Goal: Find specific page/section: Find specific page/section

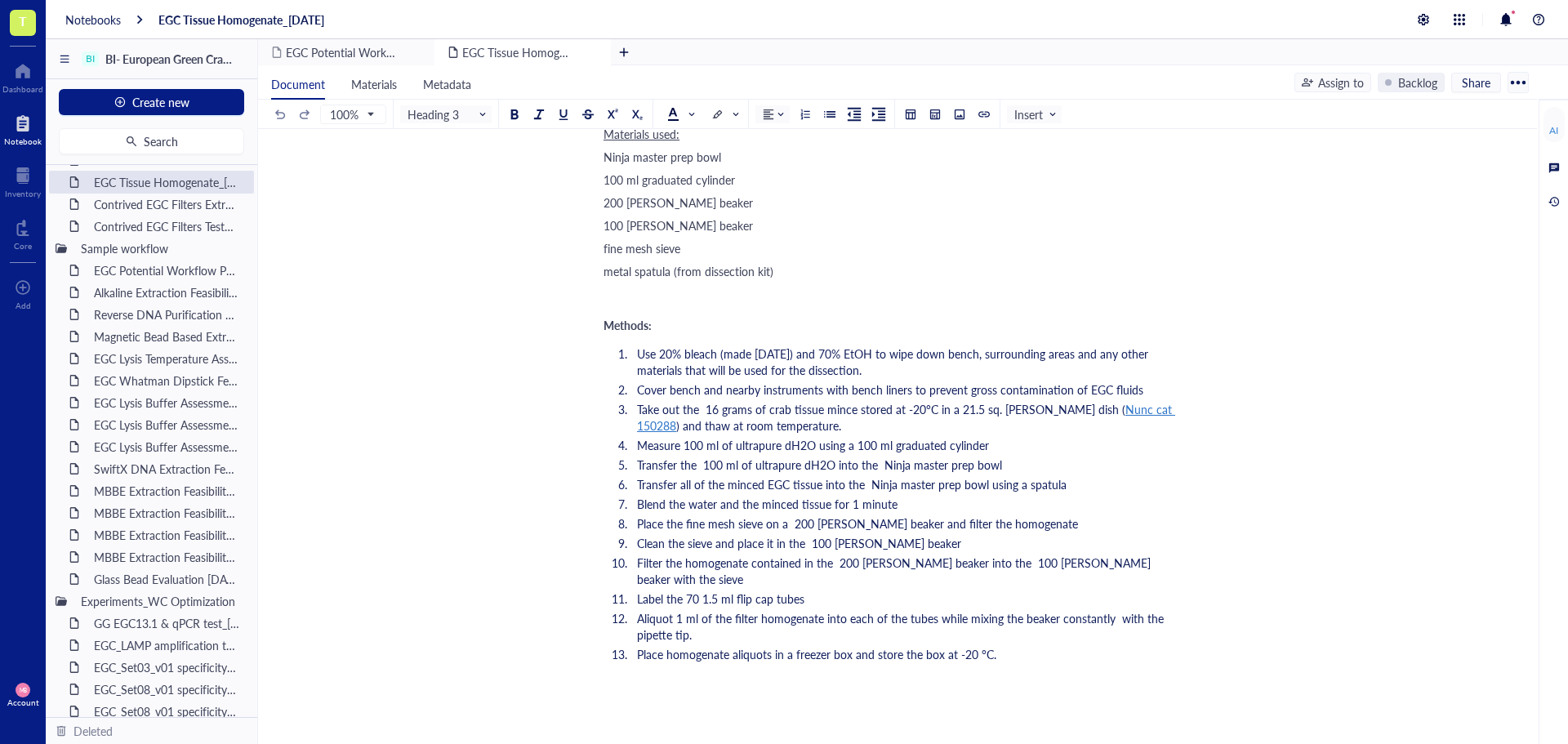
scroll to position [573, 0]
click at [19, 66] on div at bounding box center [22, 71] width 41 height 26
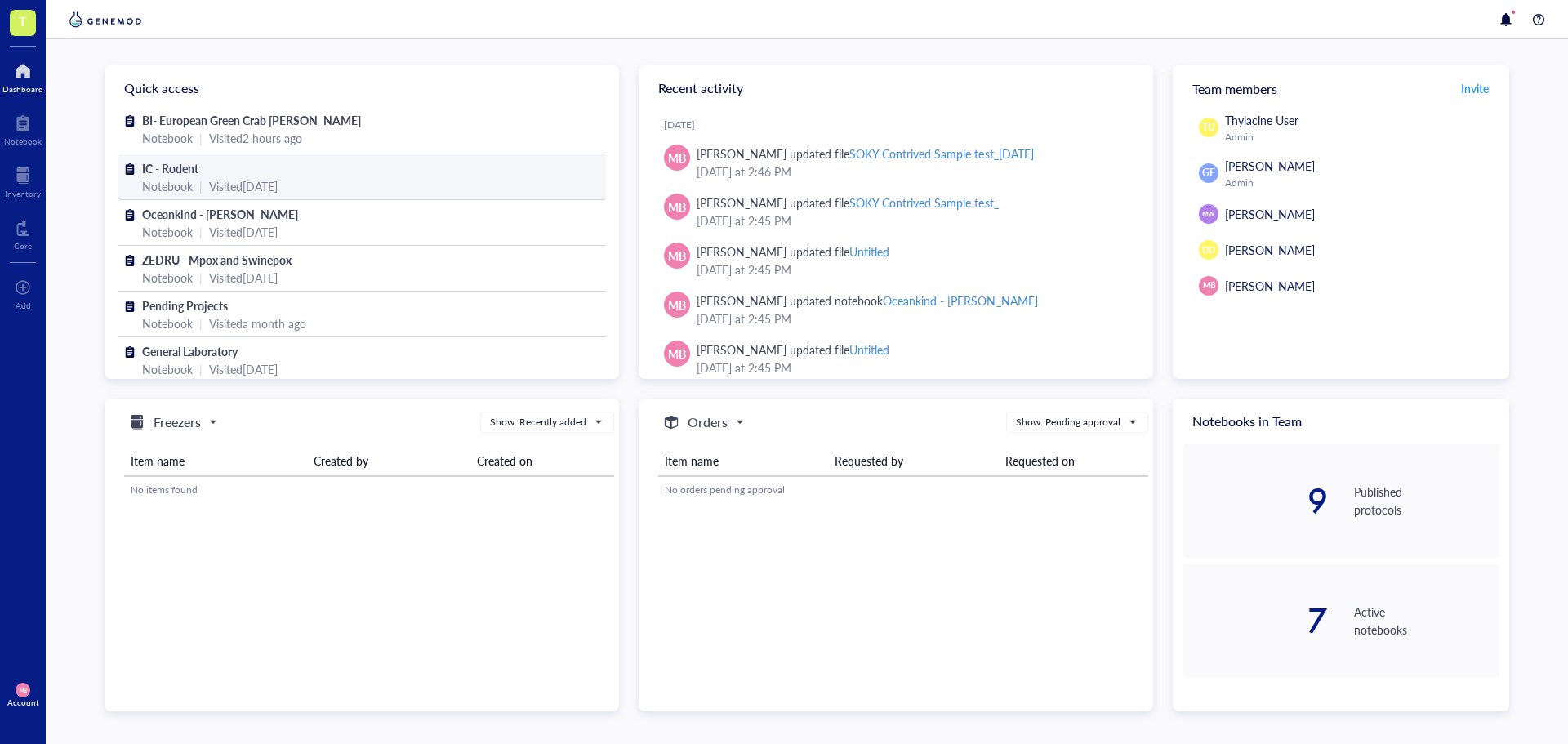
click at [339, 177] on div "Notebook | Visited [DATE]" at bounding box center [362, 186] width 439 height 18
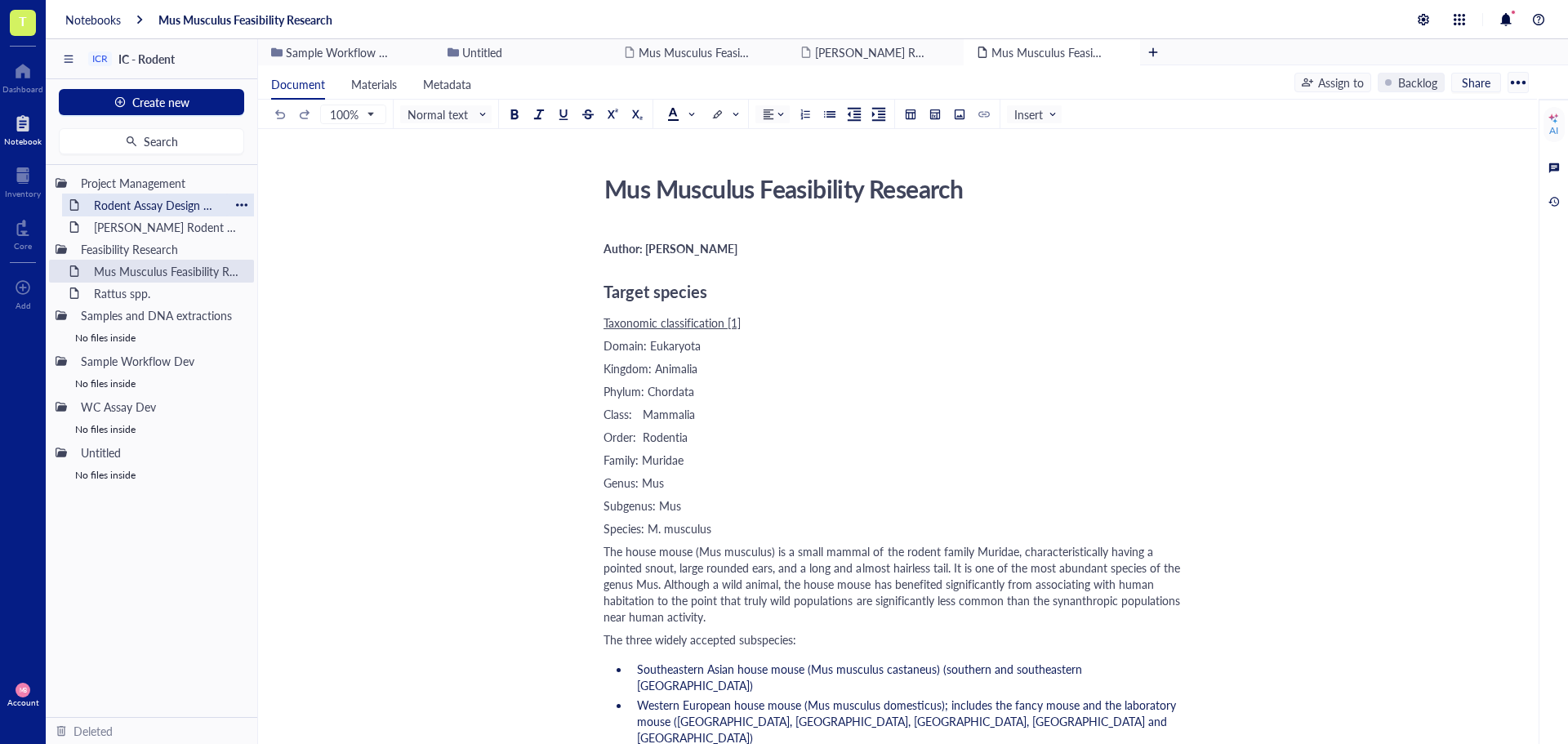
click at [129, 211] on div "Rodent Assay Design meeting_[DATE]" at bounding box center [158, 205] width 143 height 22
